Goal: Obtain resource: Obtain resource

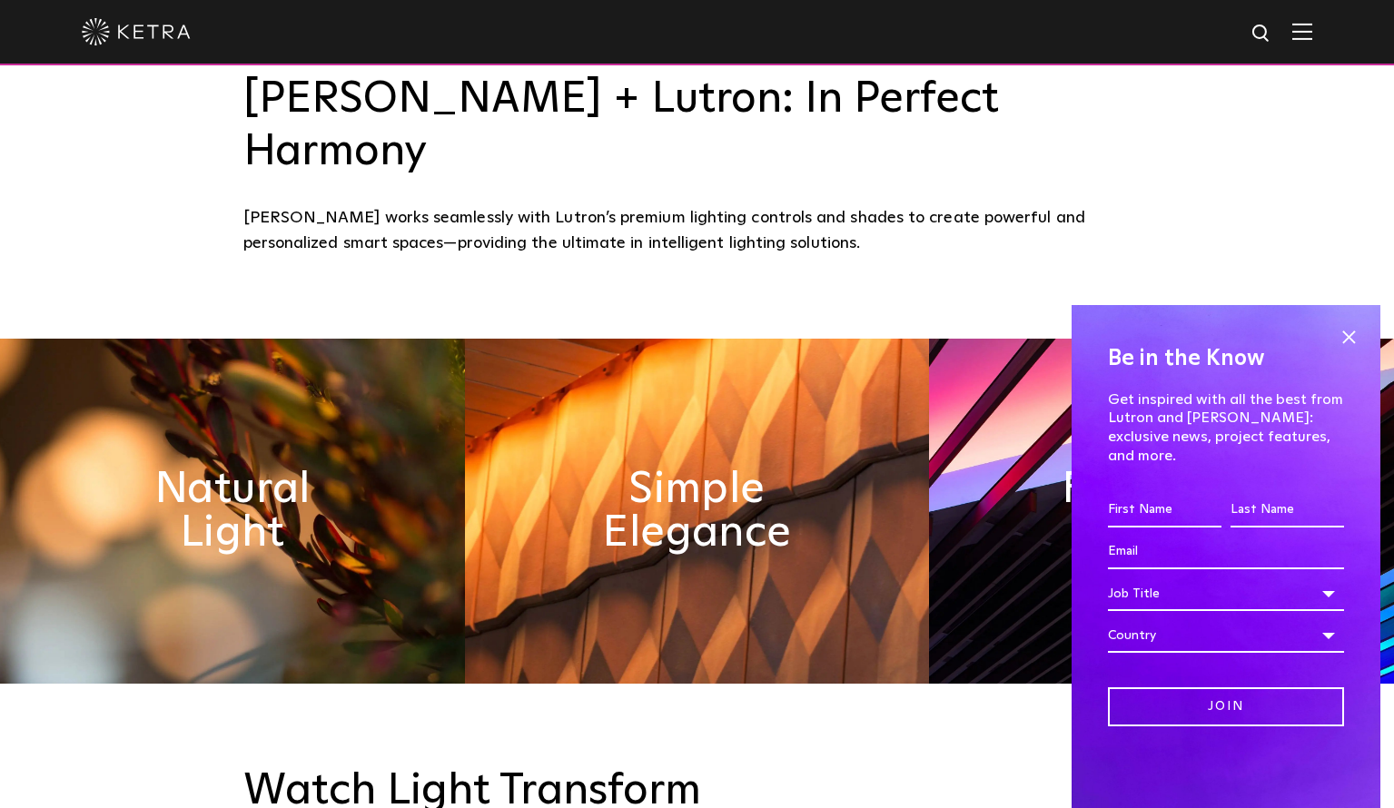
scroll to position [1180, 0]
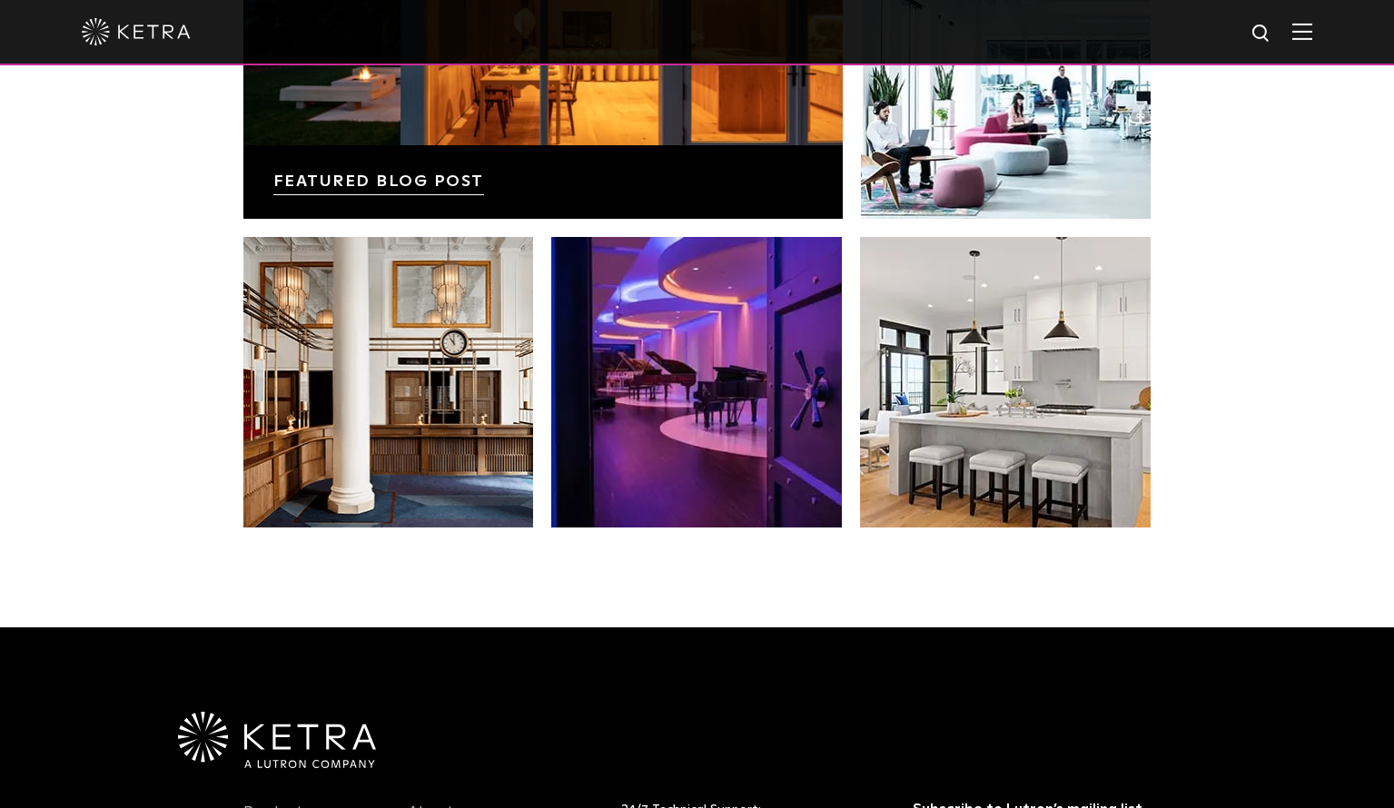
scroll to position [3455, 0]
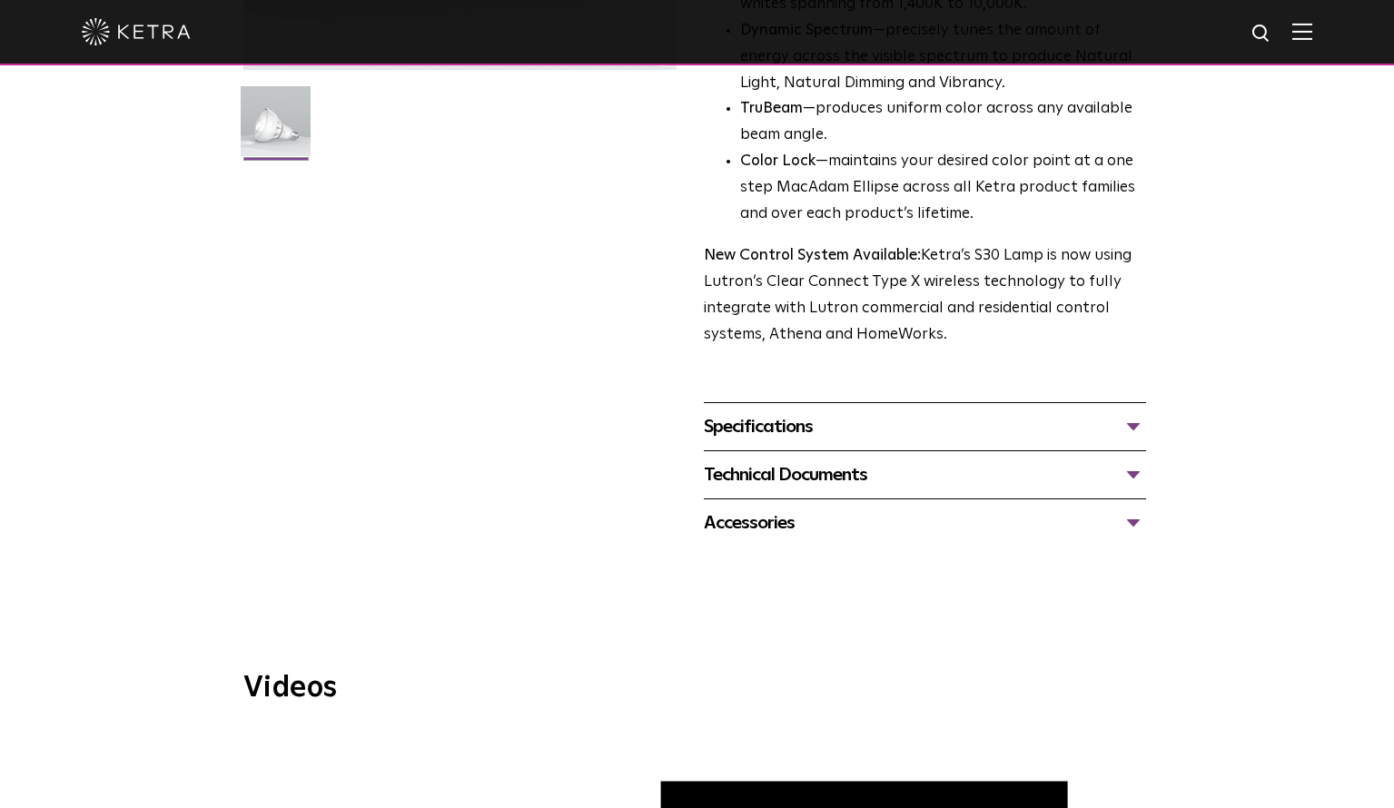
scroll to position [545, 0]
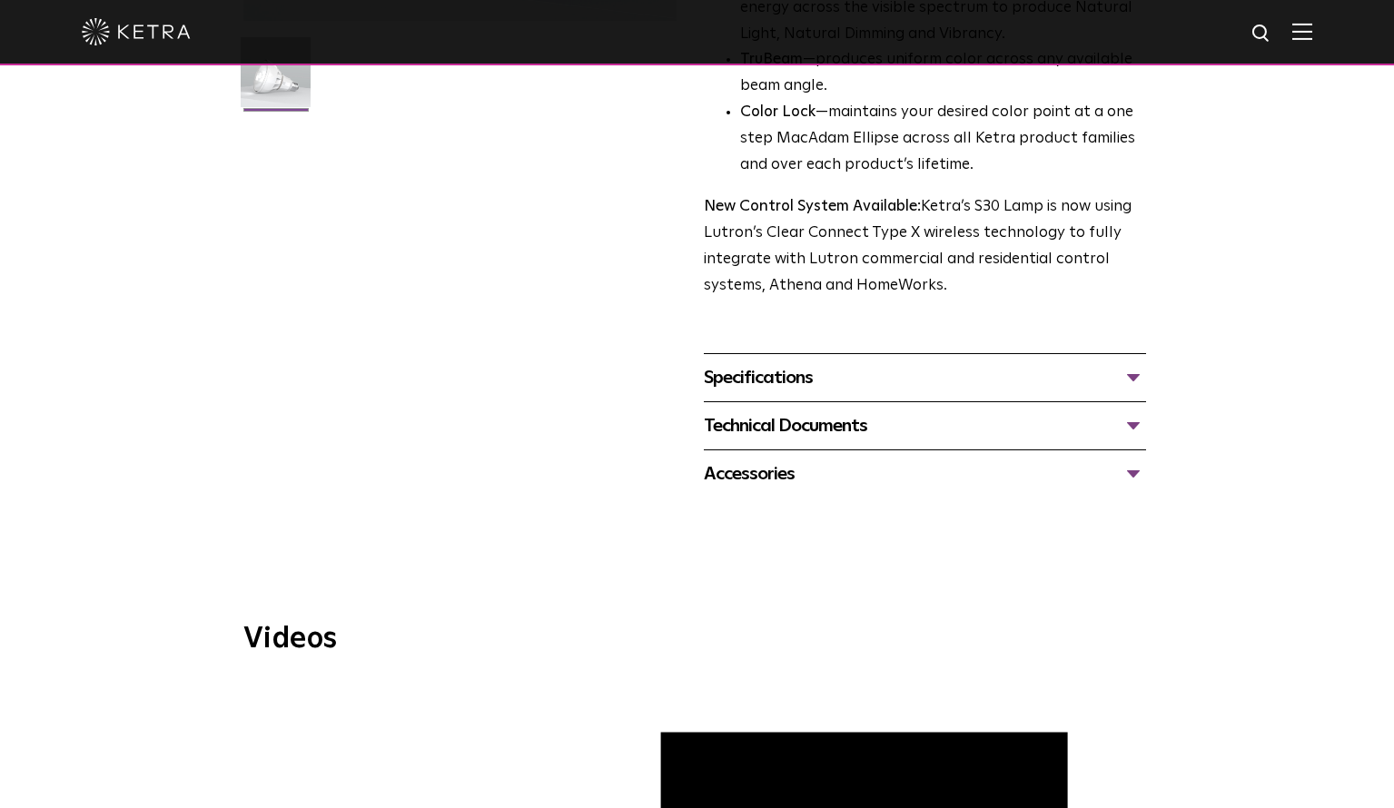
click at [1098, 381] on div "Specifications" at bounding box center [925, 377] width 442 height 29
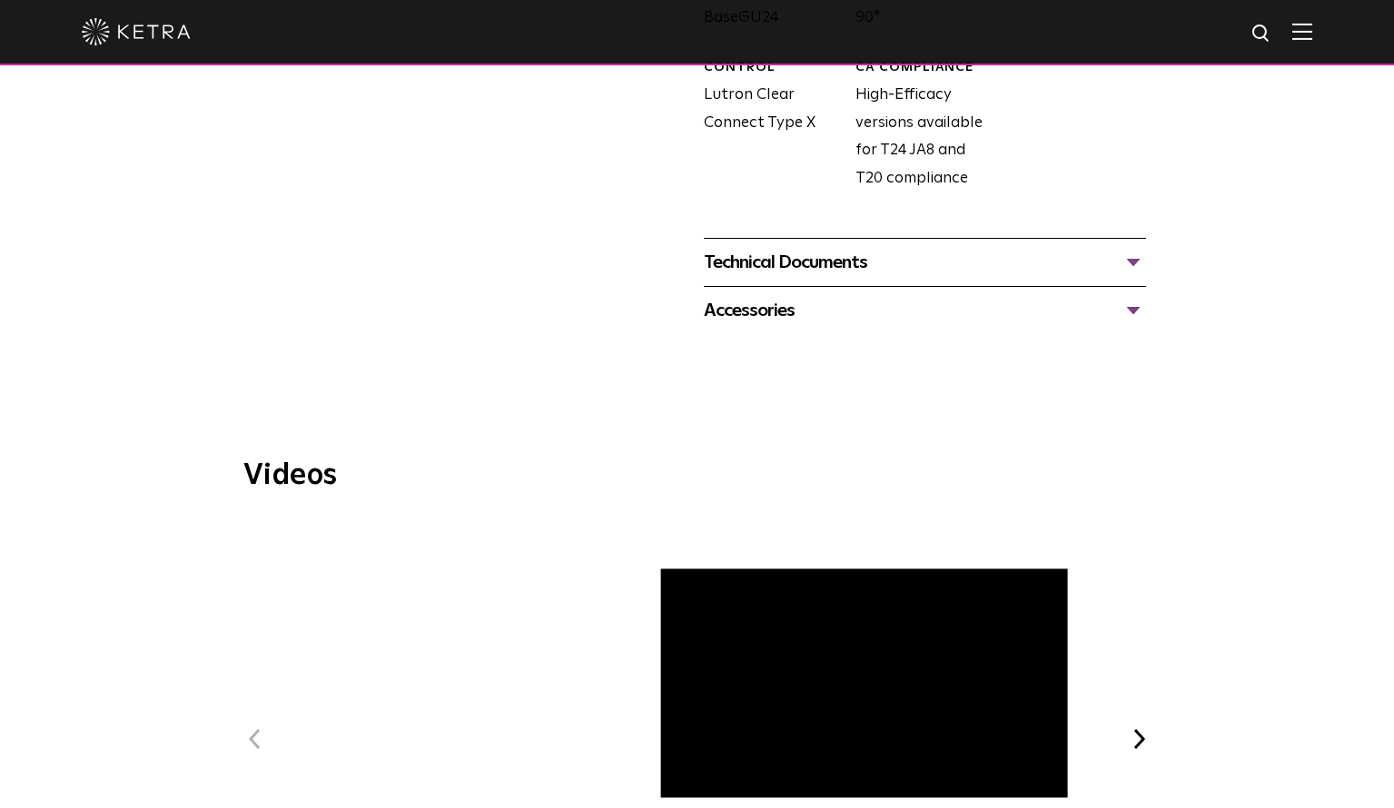
scroll to position [1089, 0]
click at [1026, 262] on div "Technical Documents" at bounding box center [925, 260] width 442 height 29
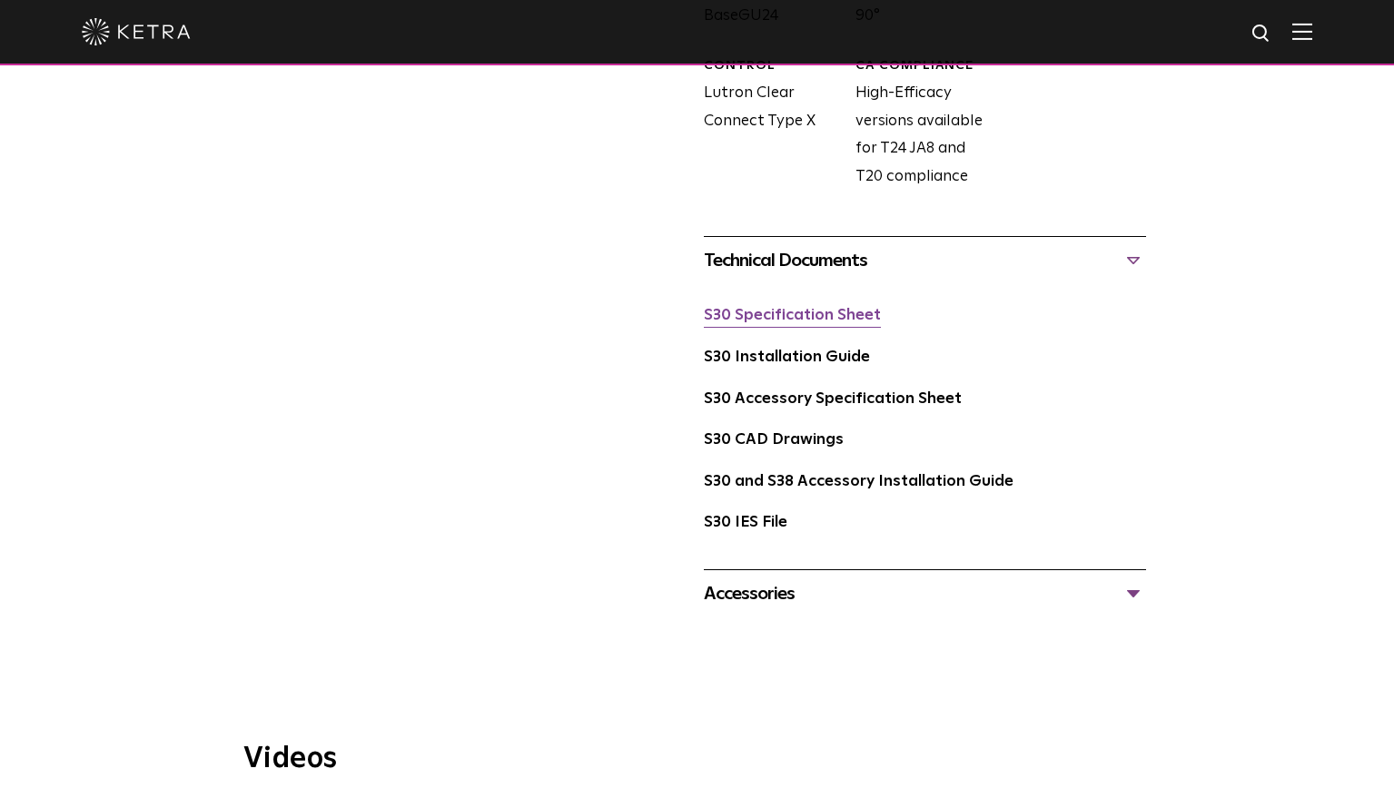
click at [811, 310] on link "S30 Specification Sheet" at bounding box center [792, 315] width 177 height 15
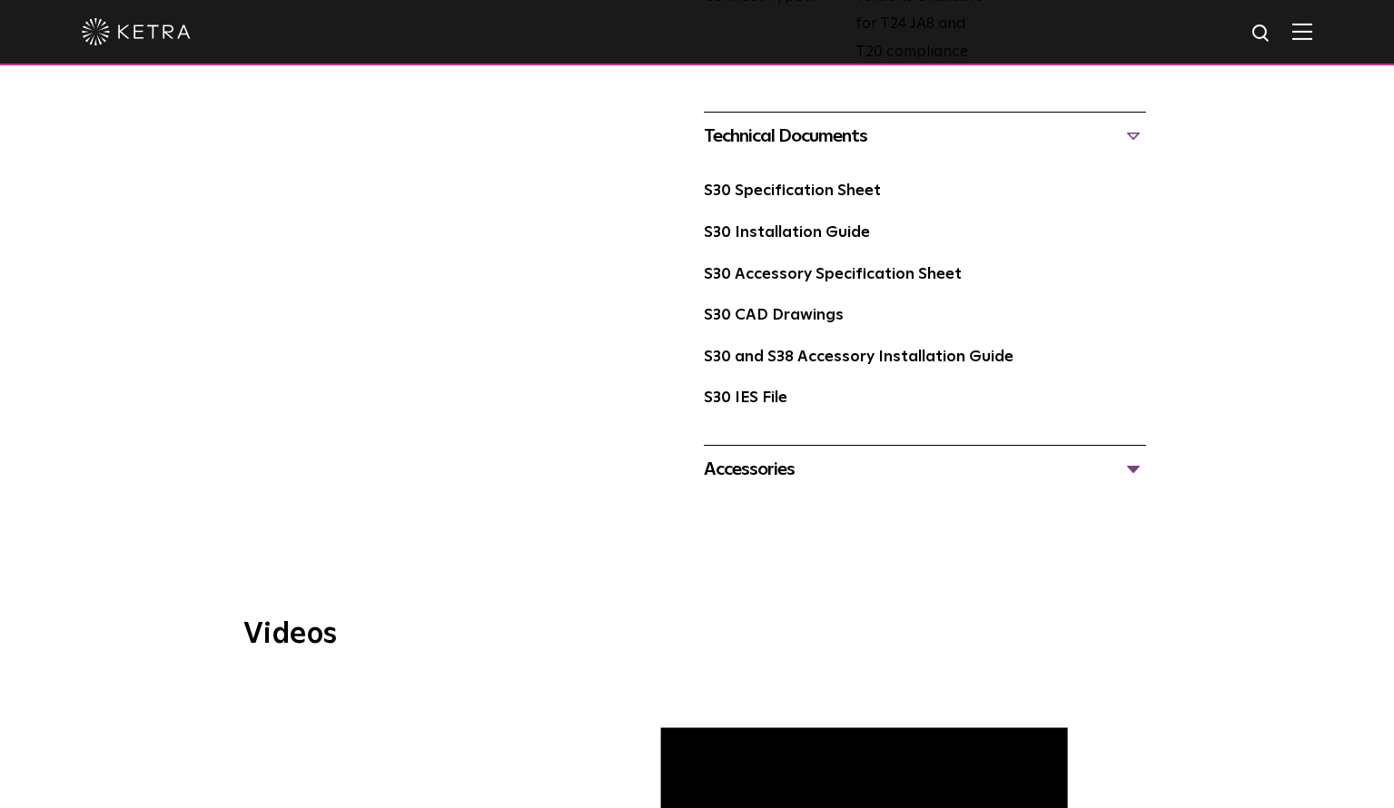
scroll to position [1271, 0]
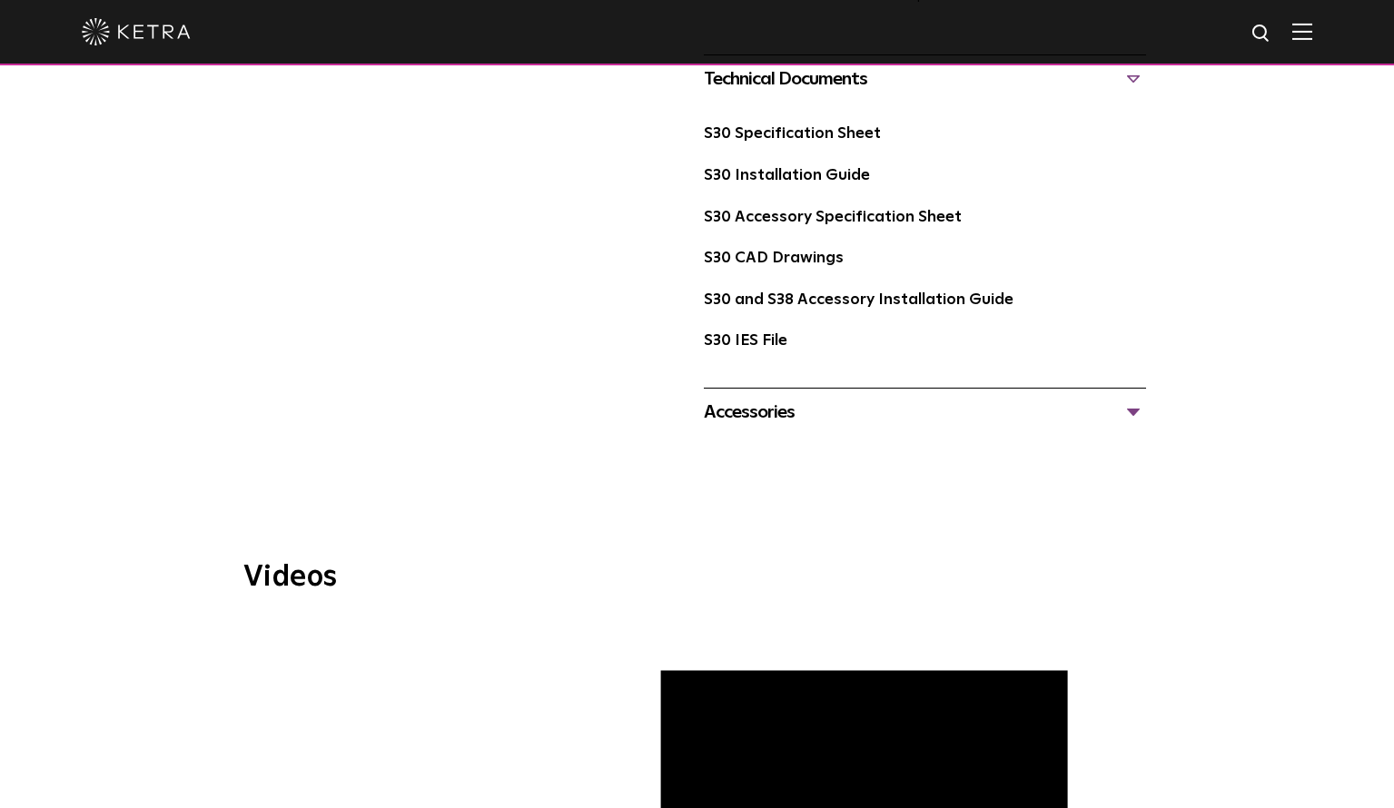
click at [1125, 410] on div "Accessories" at bounding box center [925, 412] width 442 height 29
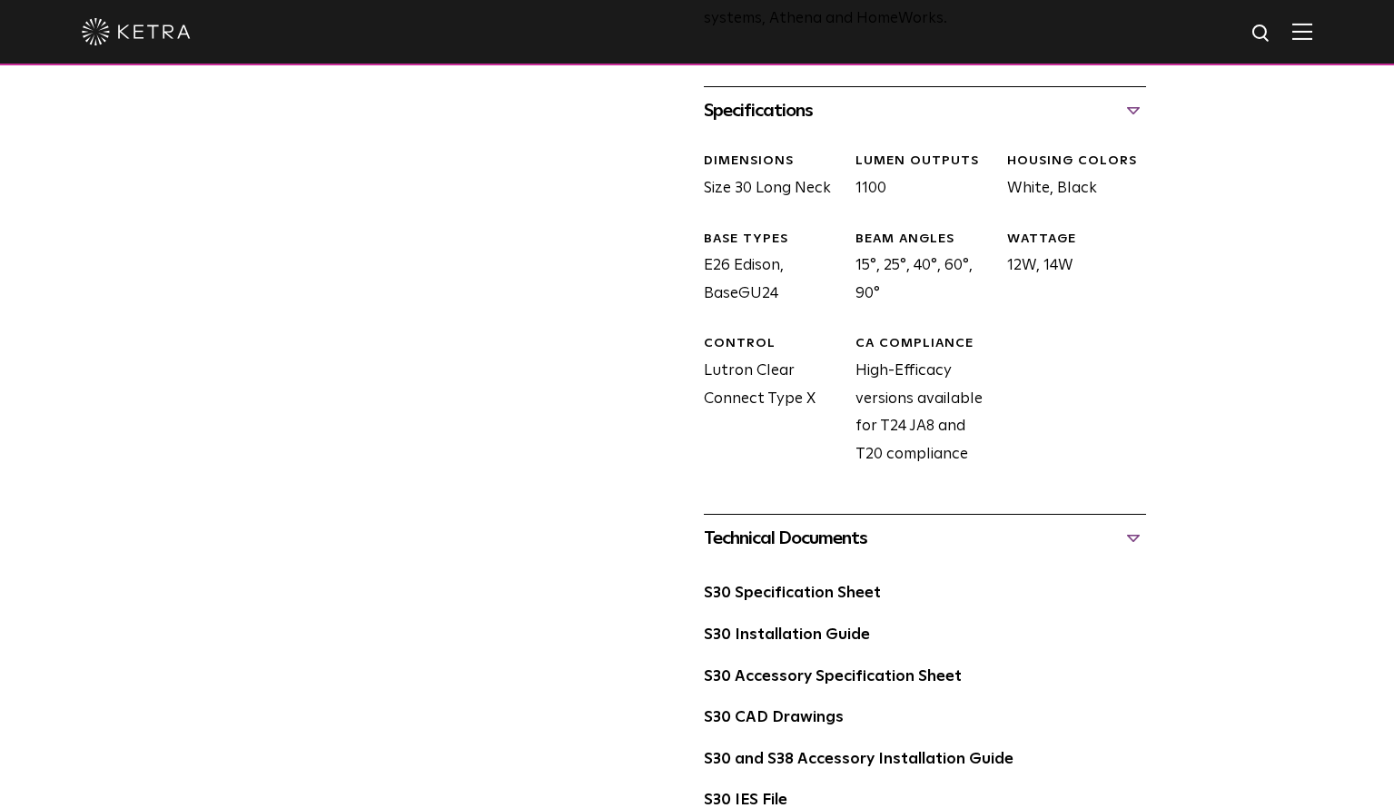
scroll to position [999, 0]
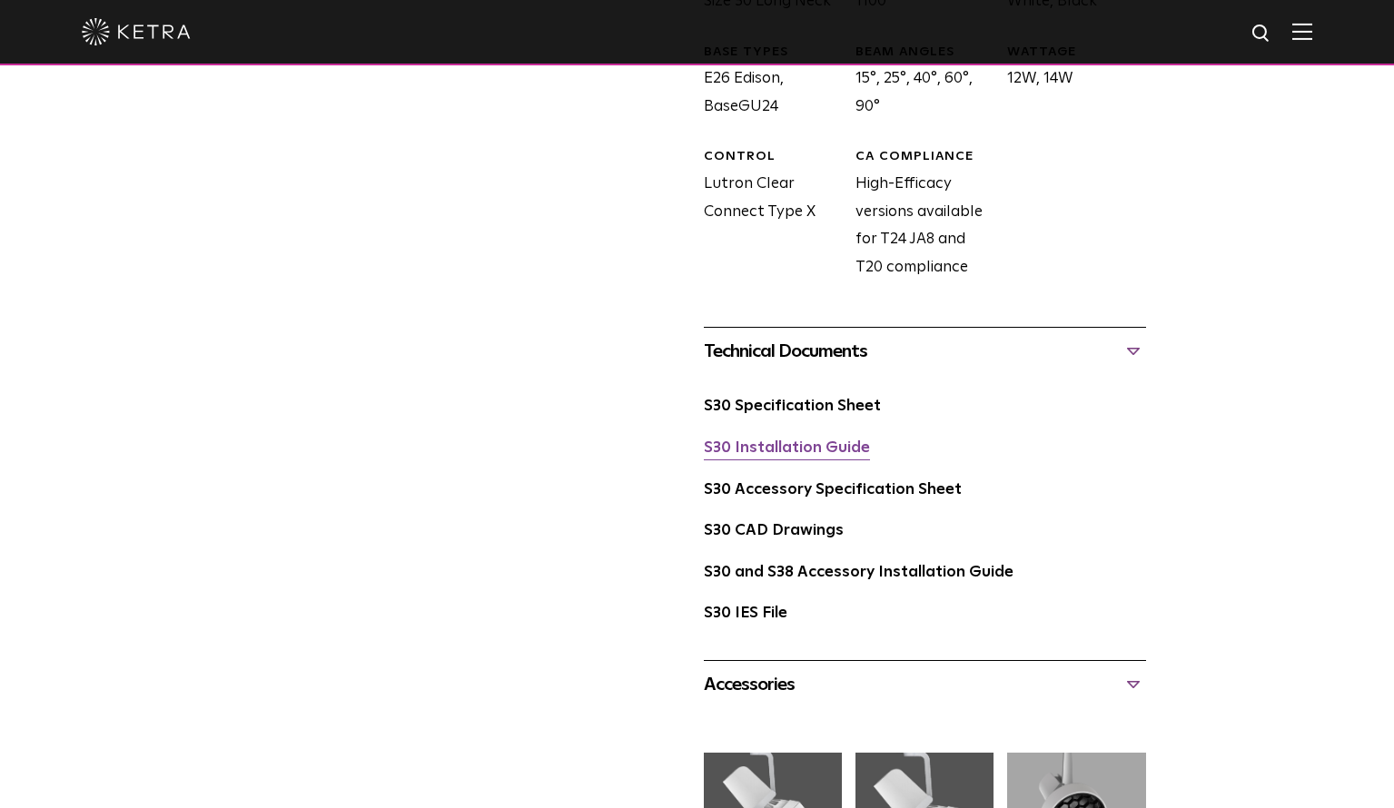
click at [832, 450] on link "S30 Installation Guide" at bounding box center [787, 447] width 166 height 15
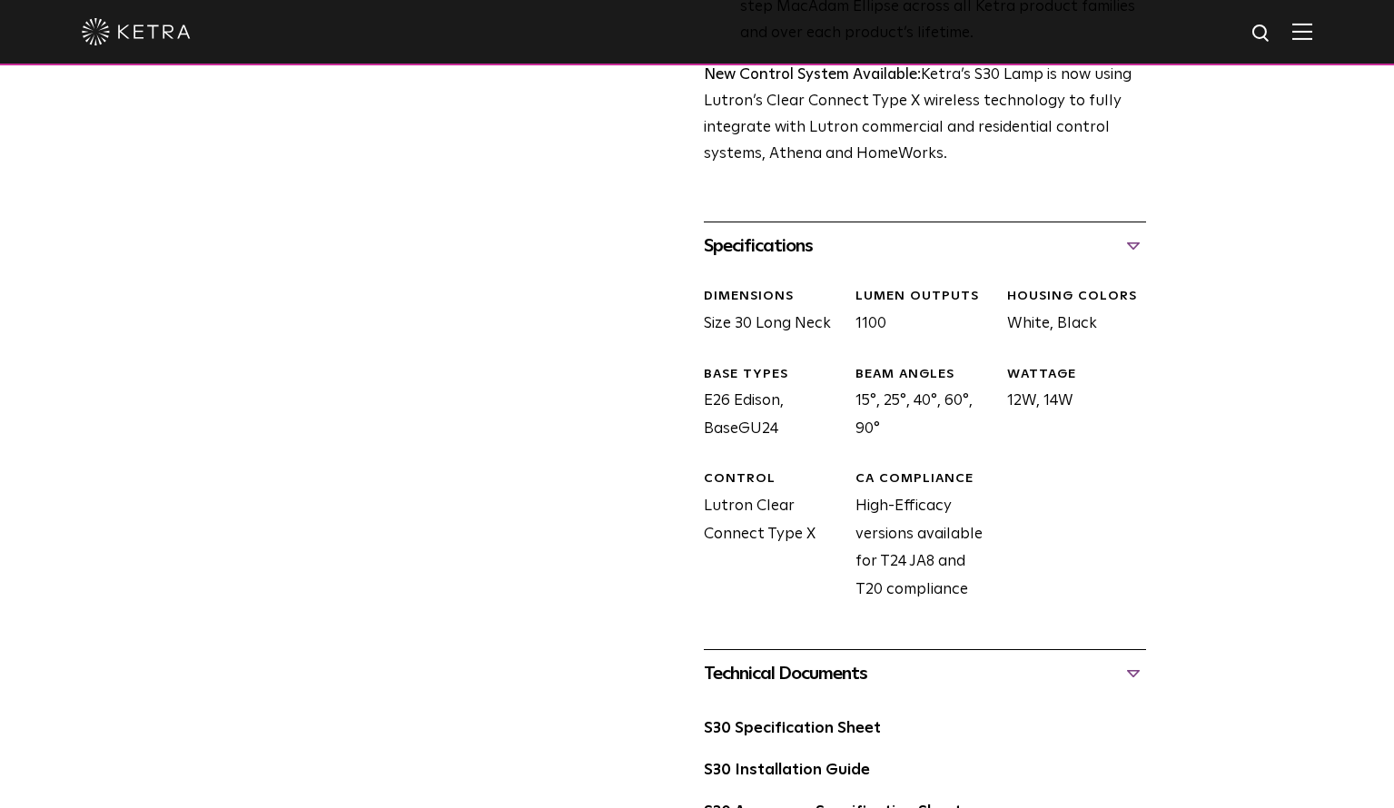
scroll to position [635, 0]
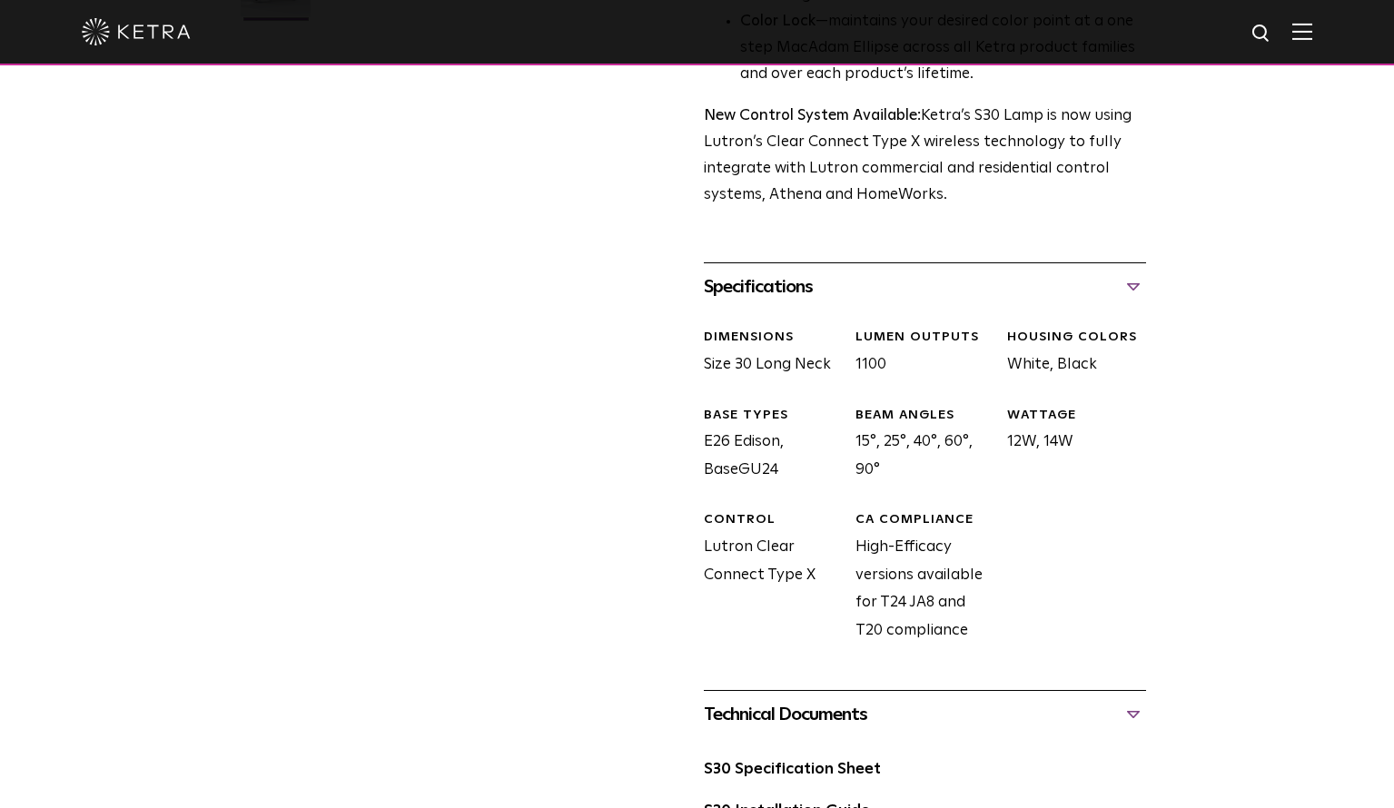
drag, startPoint x: 820, startPoint y: 576, endPoint x: 685, endPoint y: 549, distance: 137.8
click at [685, 549] on div "S30 Lamp Availability: Commercial & Residential Ketra’s S30 lamp is an all-enco…" at bounding box center [697, 505] width 908 height 2017
copy div "Lutron Clear Connect Type X"
